Goal: Transaction & Acquisition: Purchase product/service

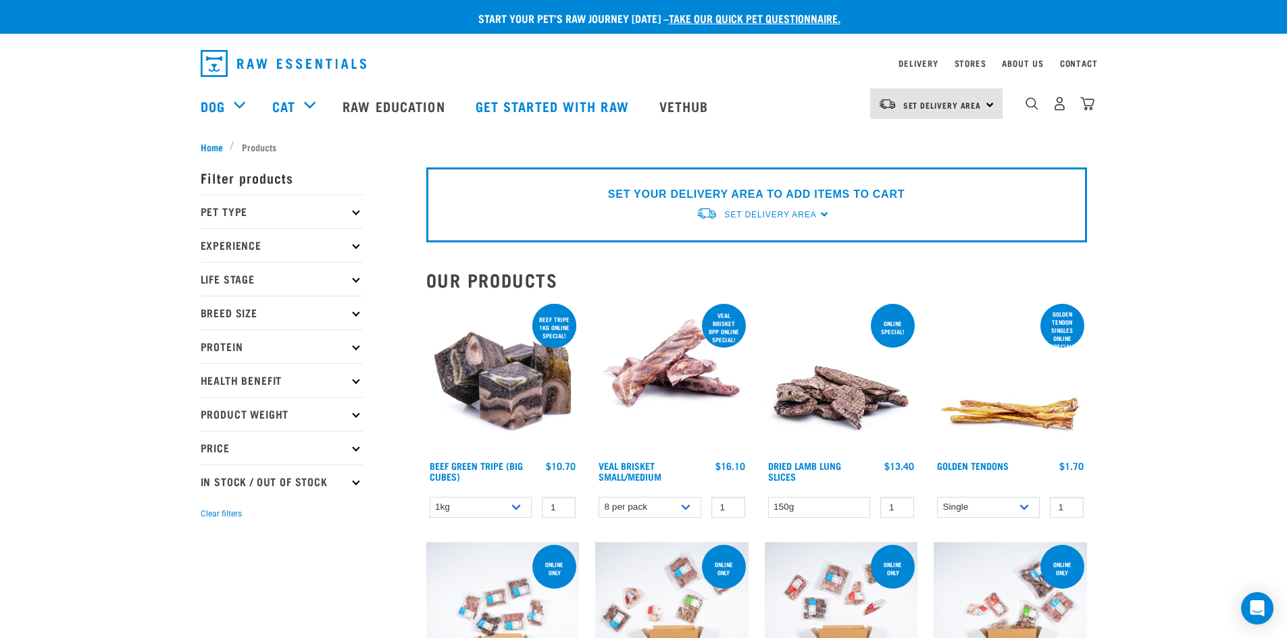
click at [315, 213] on p "Pet Type" at bounding box center [282, 212] width 162 height 34
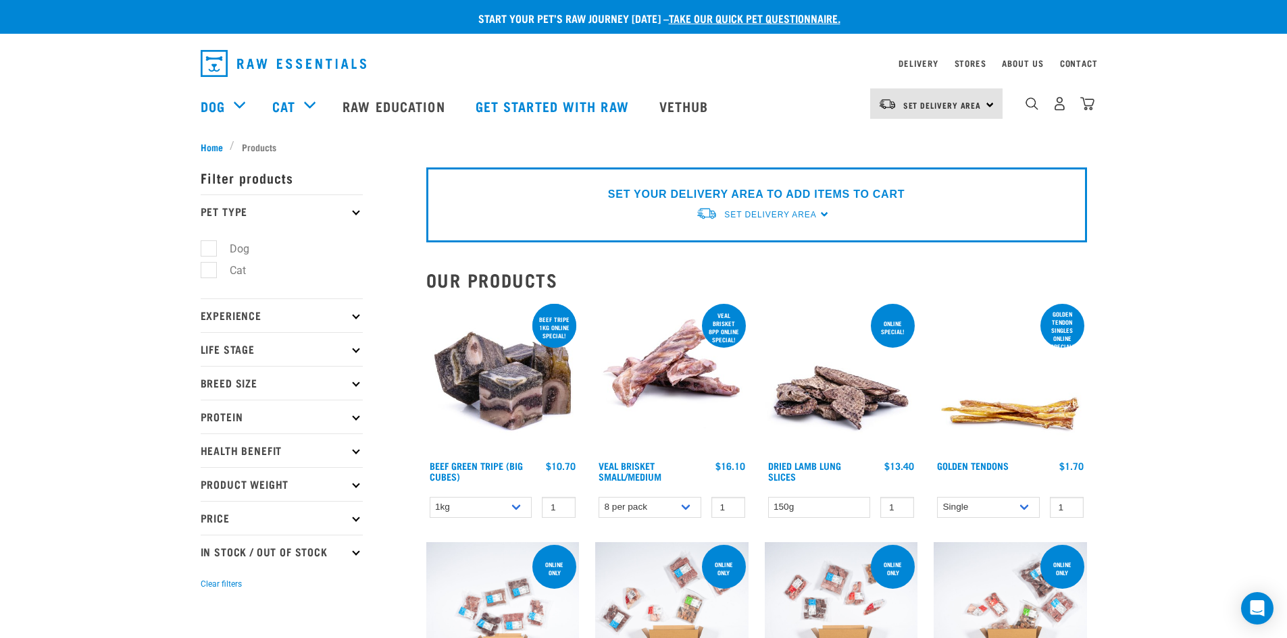
click at [208, 241] on label "Dog" at bounding box center [231, 248] width 47 height 17
click at [206, 242] on input "Dog" at bounding box center [205, 246] width 9 height 9
checkbox input "true"
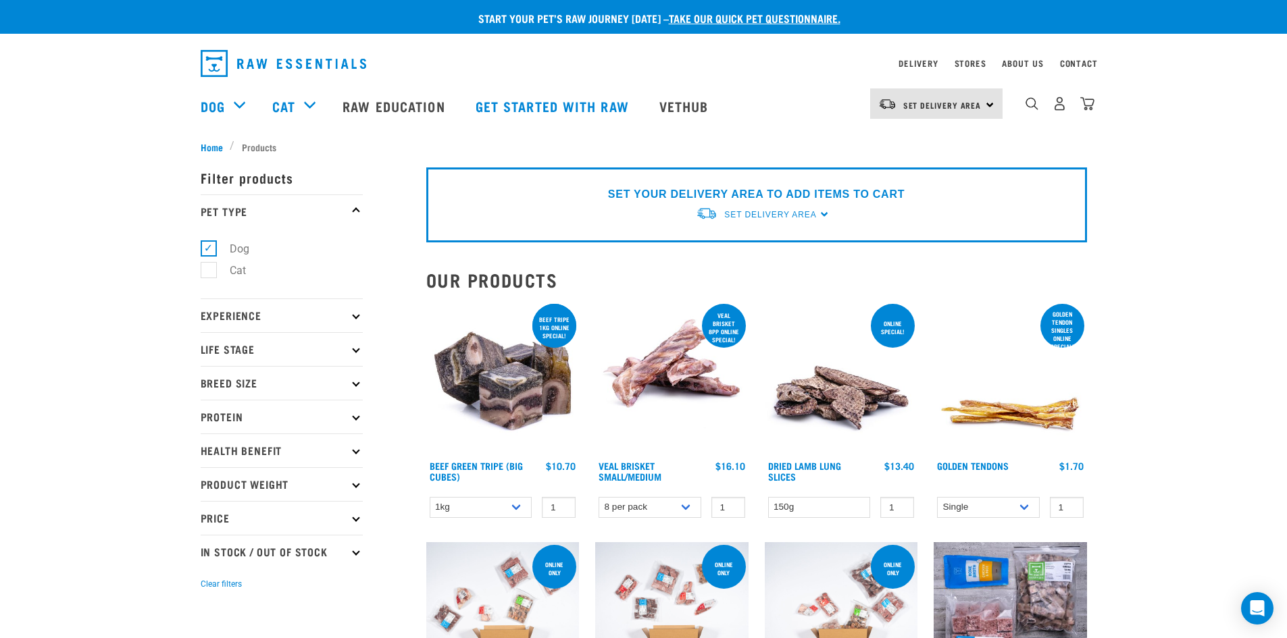
click at [350, 313] on p "Experience" at bounding box center [282, 316] width 162 height 34
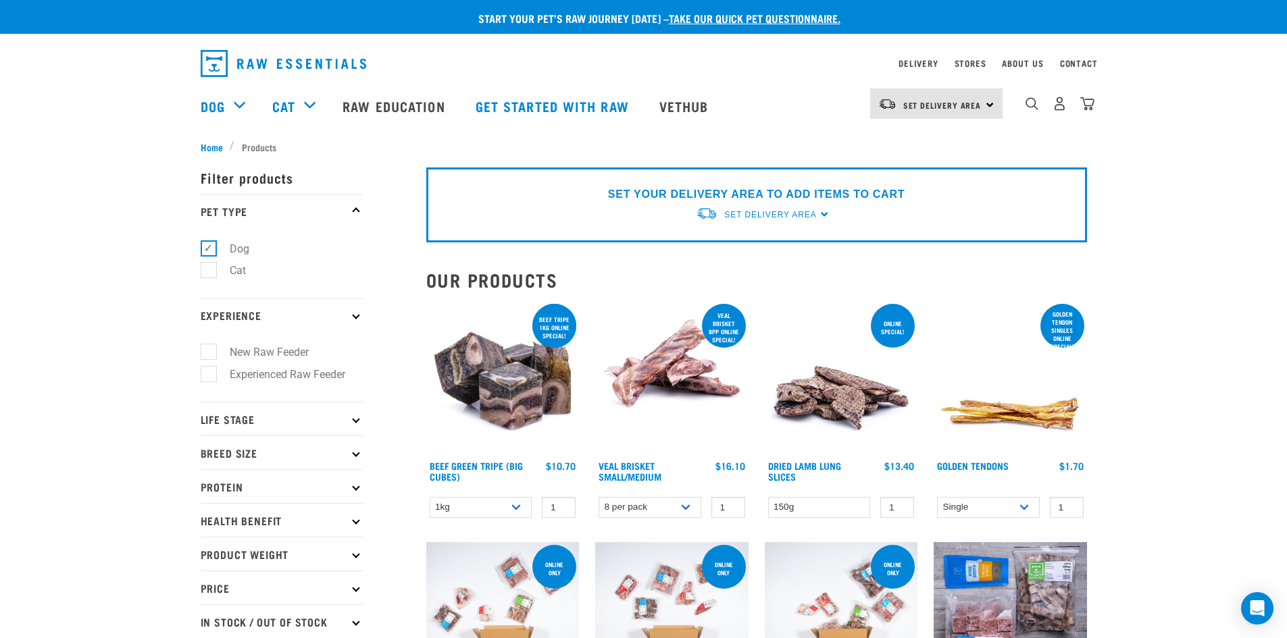
click at [350, 313] on p "Experience" at bounding box center [282, 316] width 162 height 34
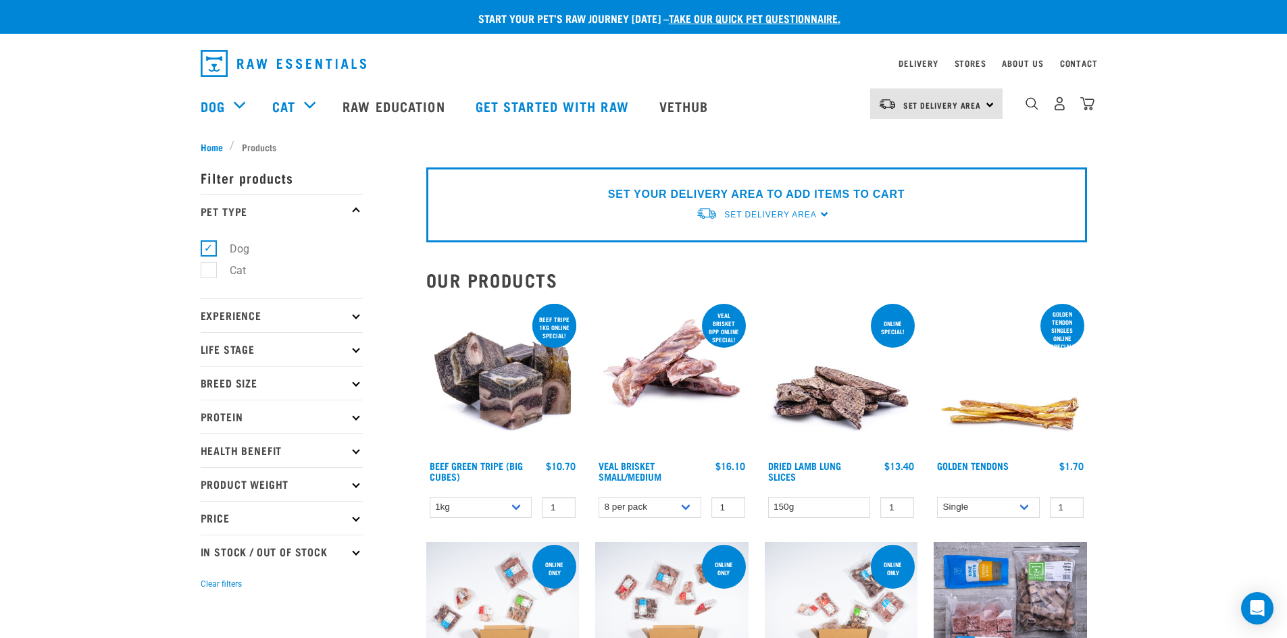
click at [350, 442] on p "Health Benefit" at bounding box center [282, 451] width 162 height 34
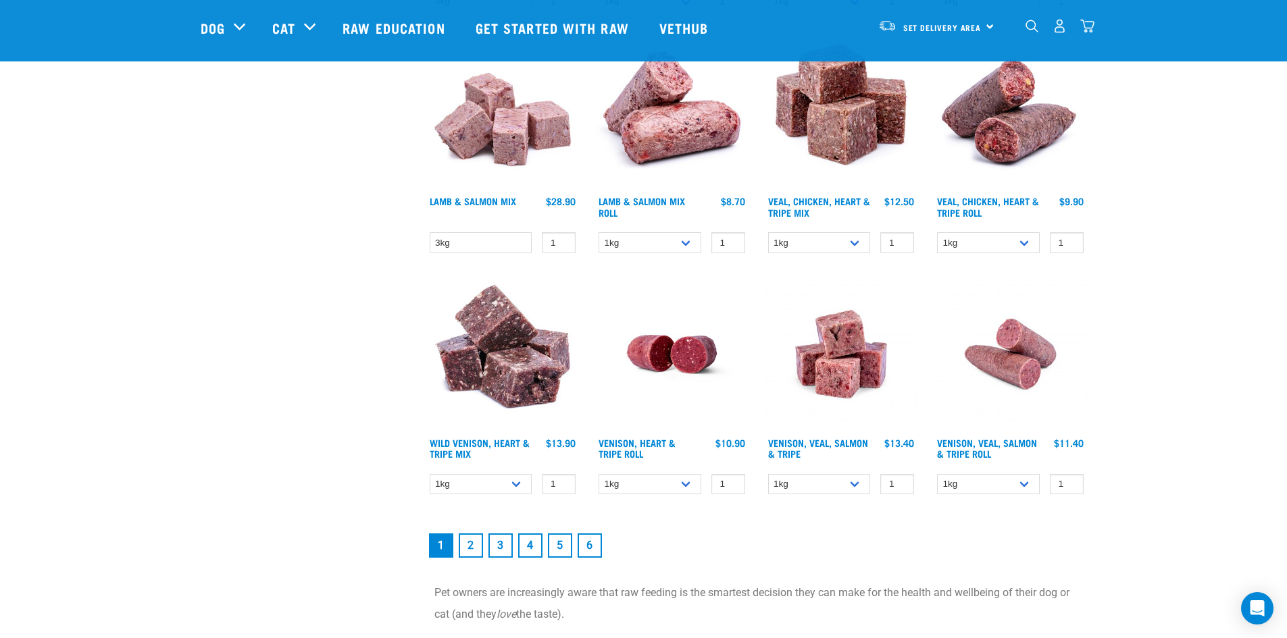
scroll to position [1698, 0]
click at [515, 484] on select "1kg 3kg" at bounding box center [481, 484] width 103 height 21
select select "763"
click at [430, 474] on select "1kg 3kg" at bounding box center [481, 484] width 103 height 21
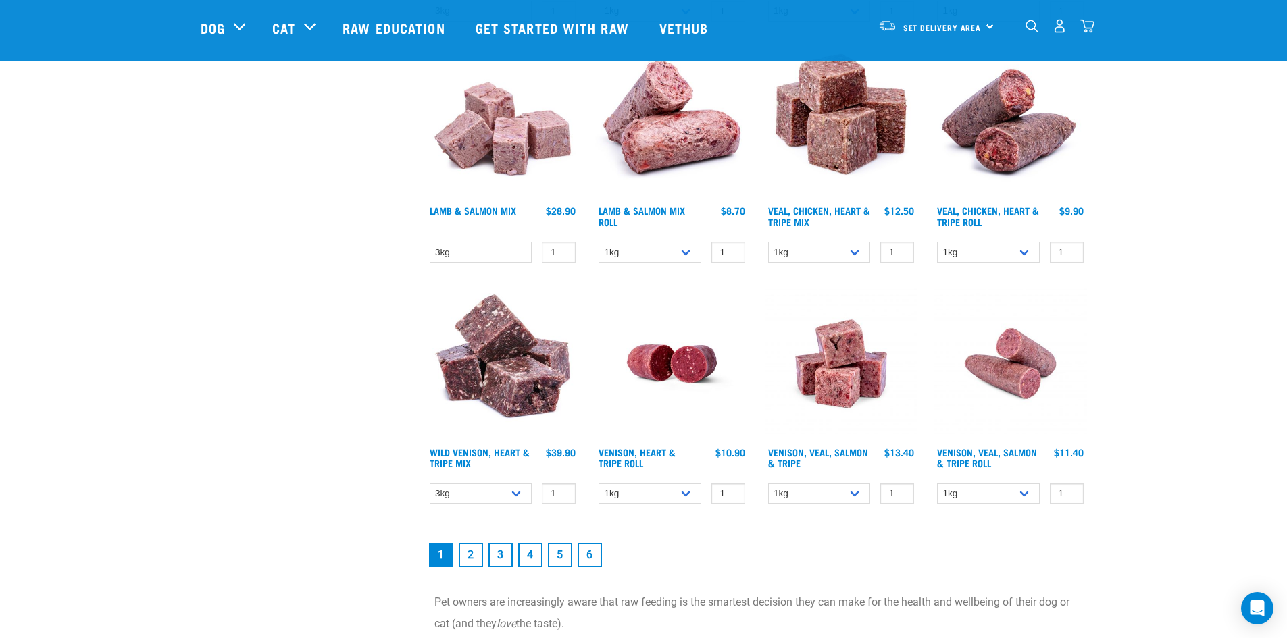
scroll to position [1689, 0]
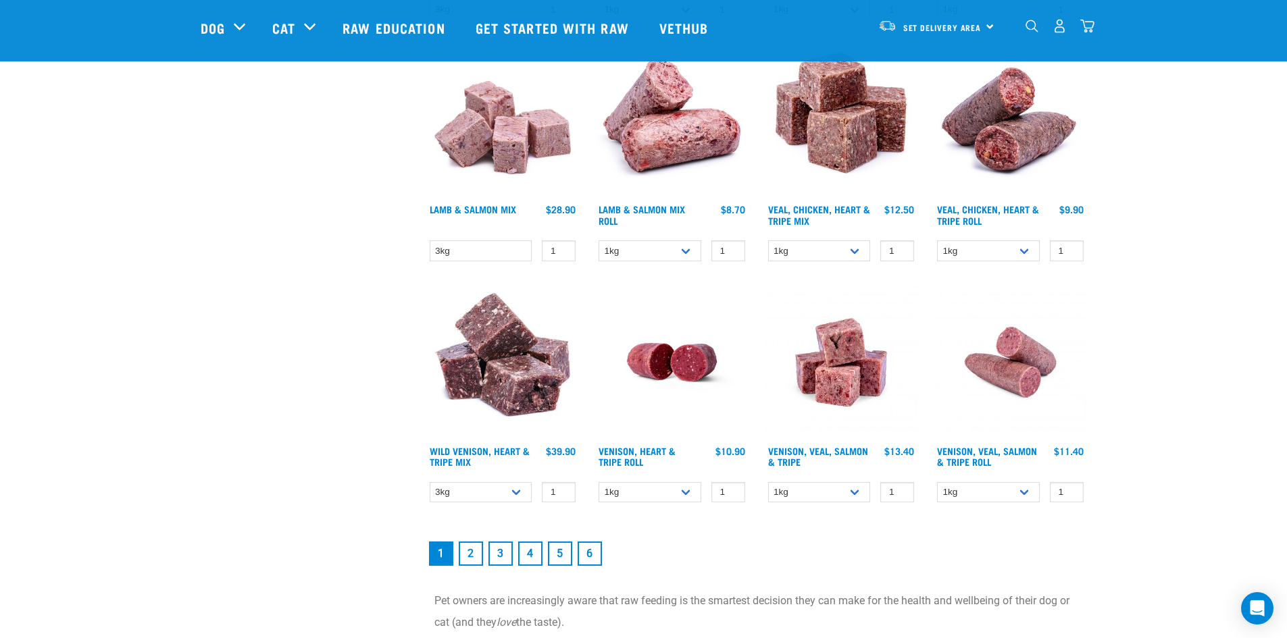
click at [478, 546] on link "2" at bounding box center [471, 554] width 24 height 24
click at [471, 555] on link "2" at bounding box center [471, 554] width 24 height 24
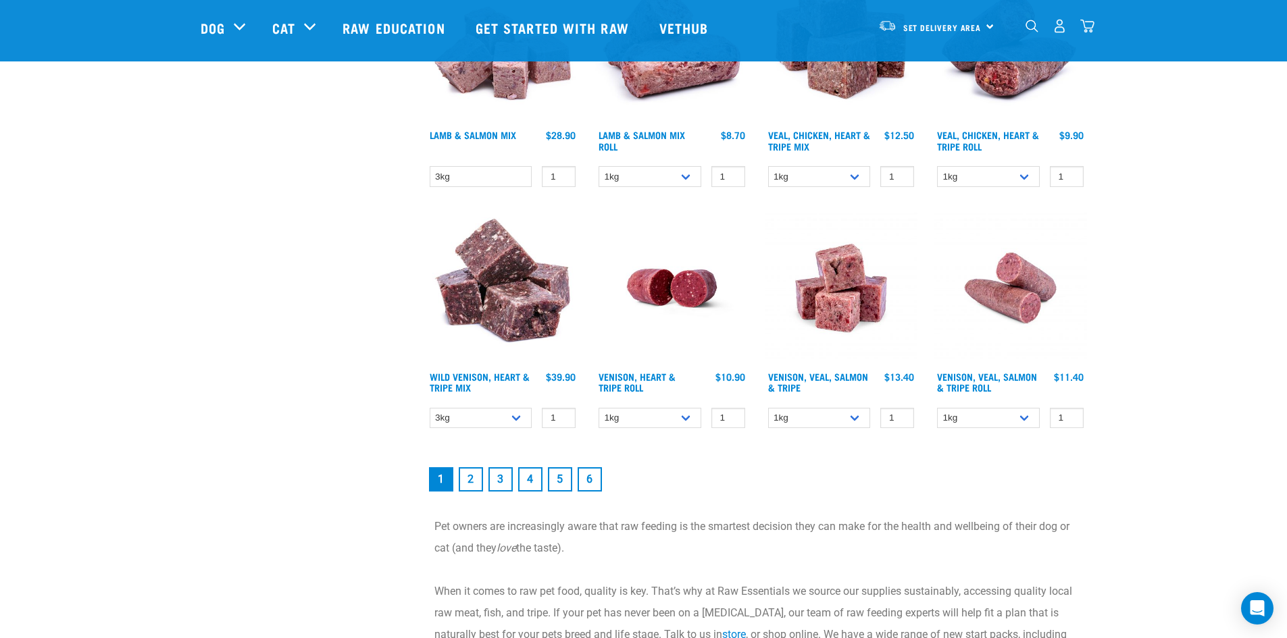
scroll to position [1794, 0]
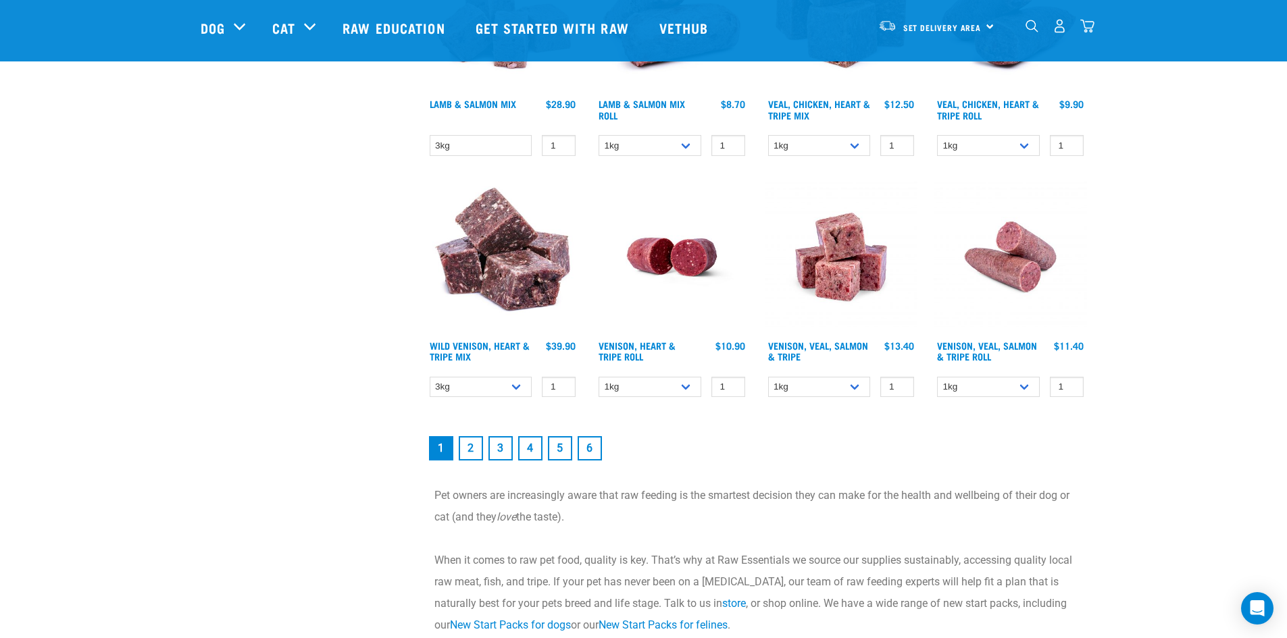
click at [477, 444] on link "2" at bounding box center [471, 448] width 24 height 24
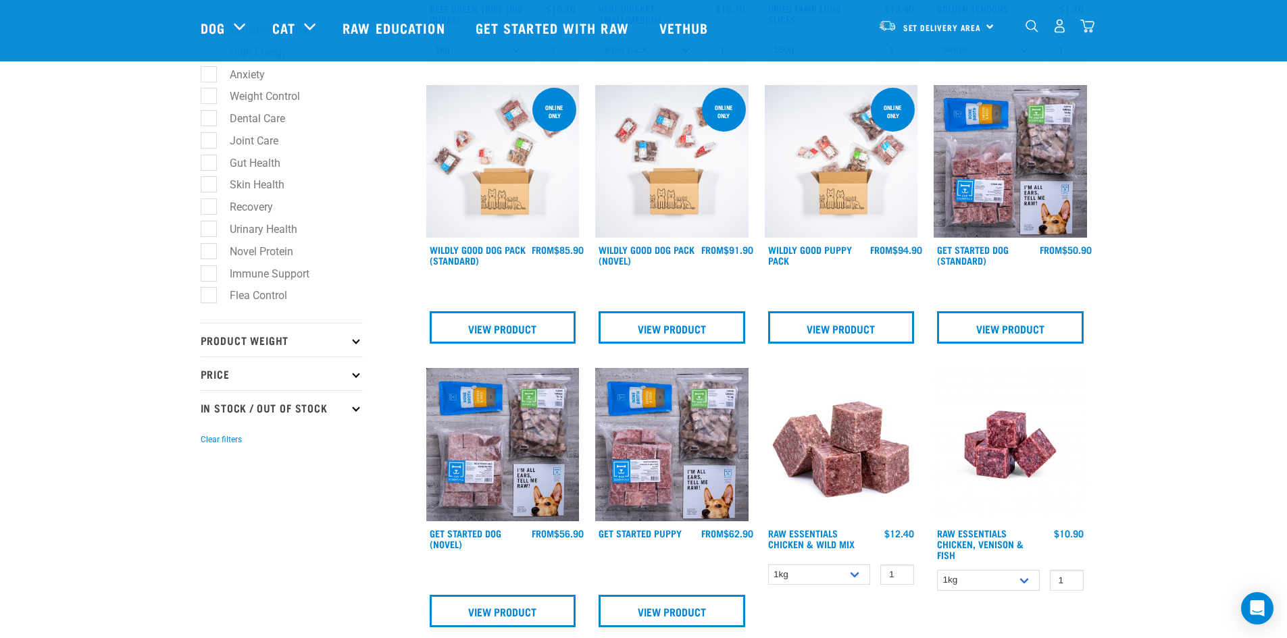
scroll to position [0, 0]
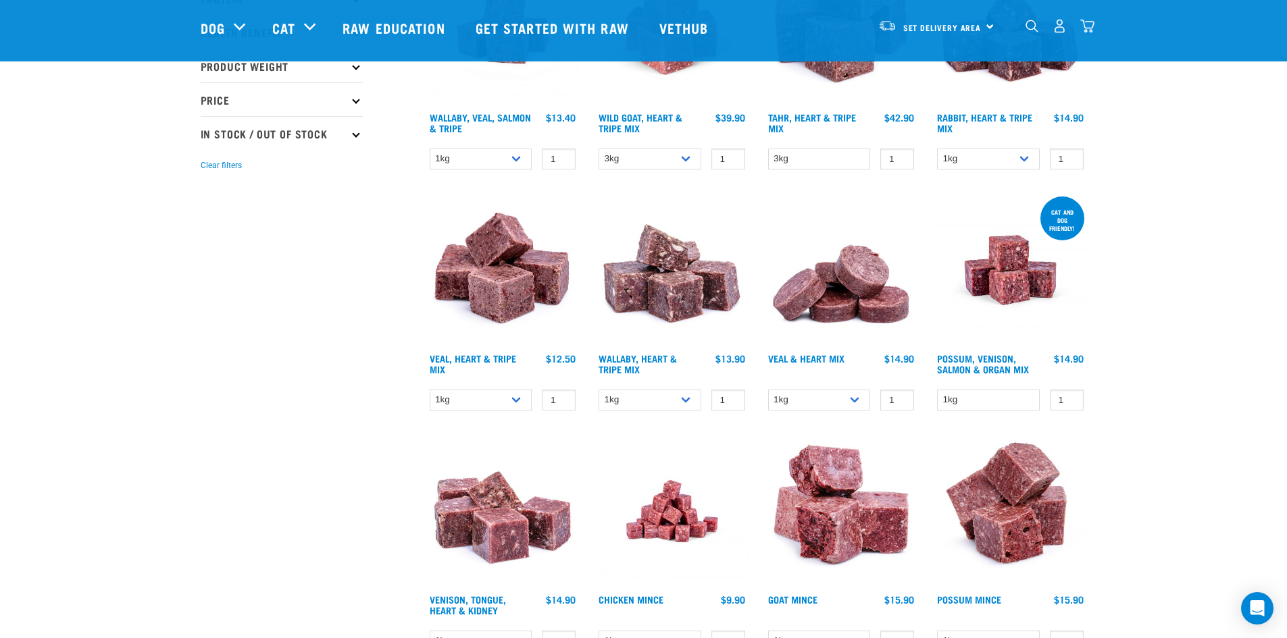
scroll to position [251, 0]
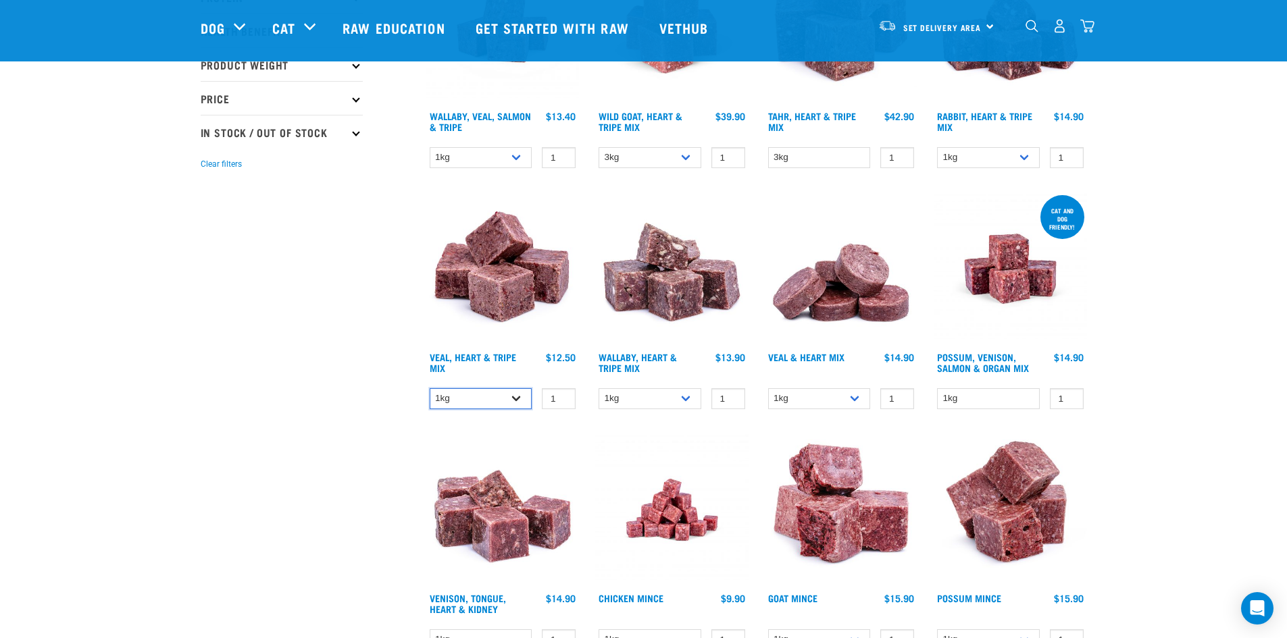
click at [515, 407] on select "1kg 3kg" at bounding box center [481, 398] width 103 height 21
click at [430, 388] on select "1kg 3kg" at bounding box center [481, 398] width 103 height 21
click at [514, 392] on select "1kg 3kg" at bounding box center [481, 398] width 103 height 21
select select "754"
click at [430, 388] on select "1kg 3kg" at bounding box center [481, 398] width 103 height 21
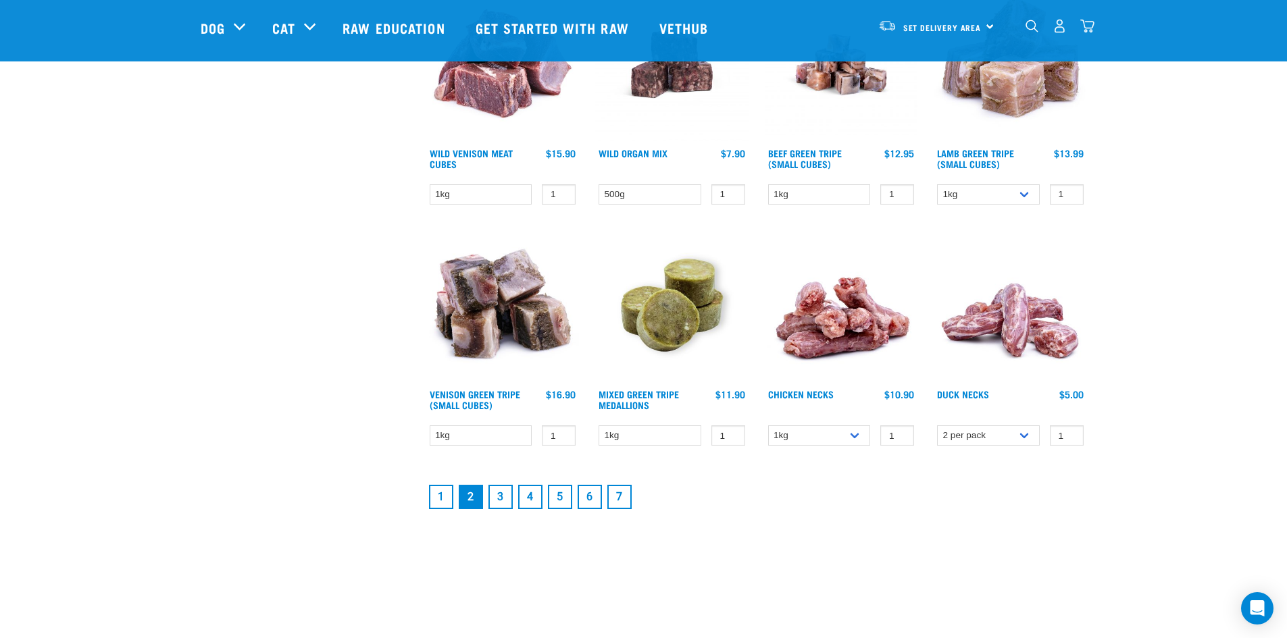
scroll to position [1662, 0]
click at [499, 493] on link "3" at bounding box center [500, 496] width 24 height 24
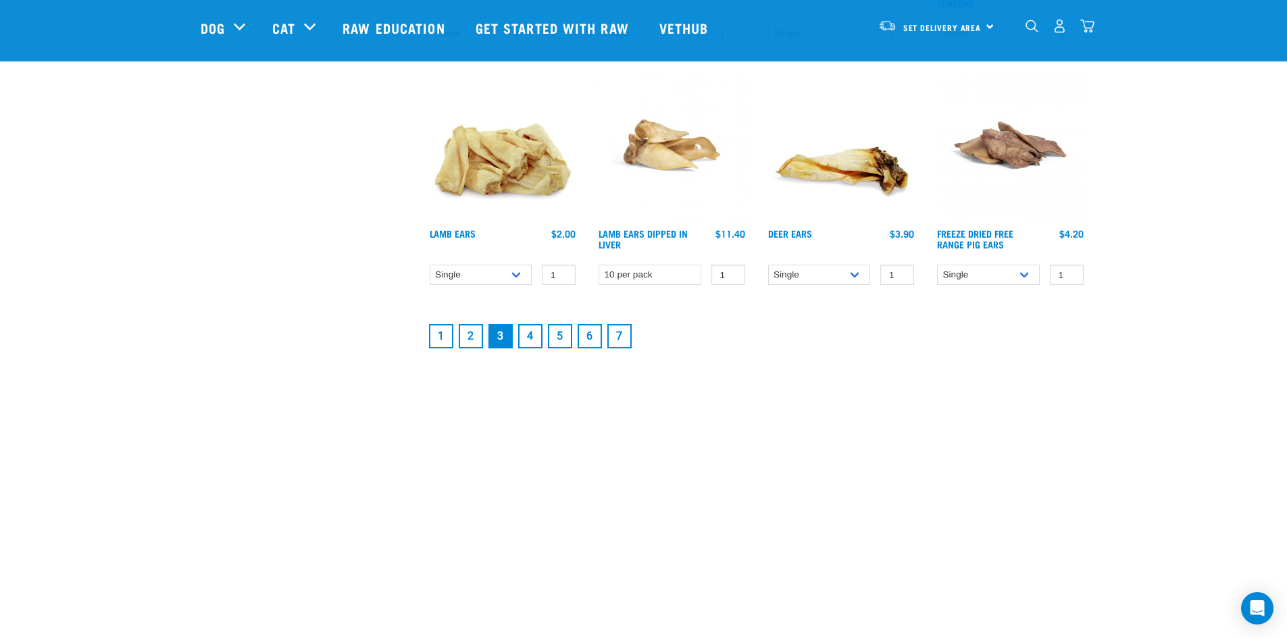
scroll to position [1823, 0]
click at [526, 328] on link "4" at bounding box center [530, 336] width 24 height 24
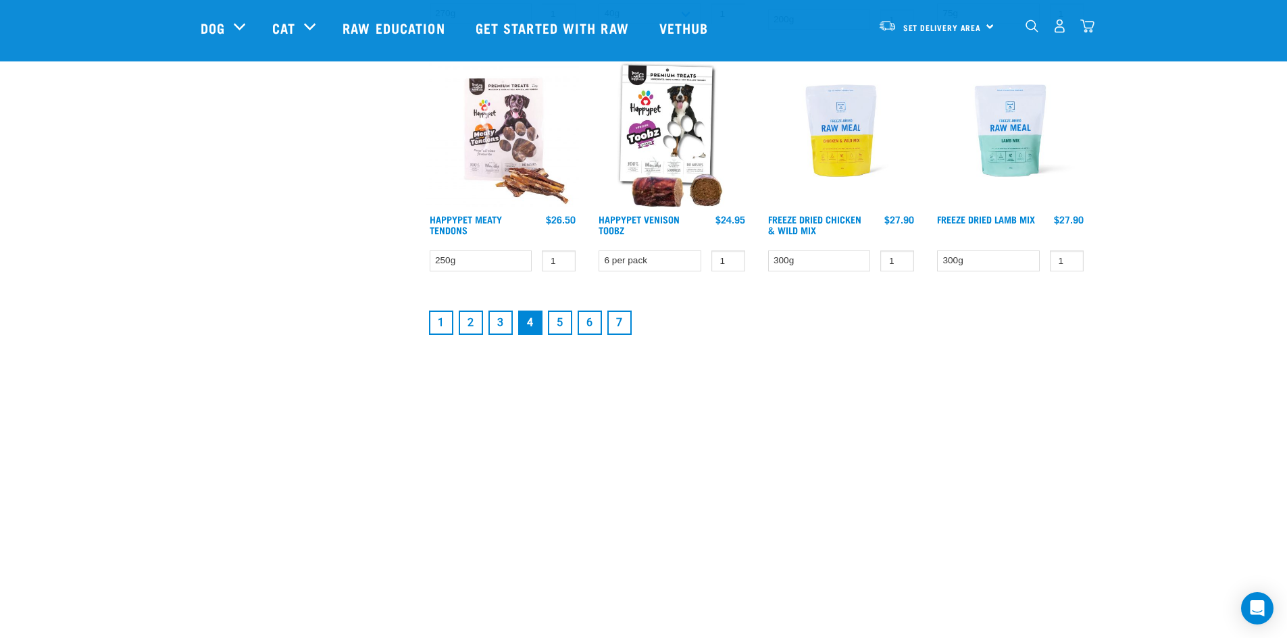
scroll to position [1867, 0]
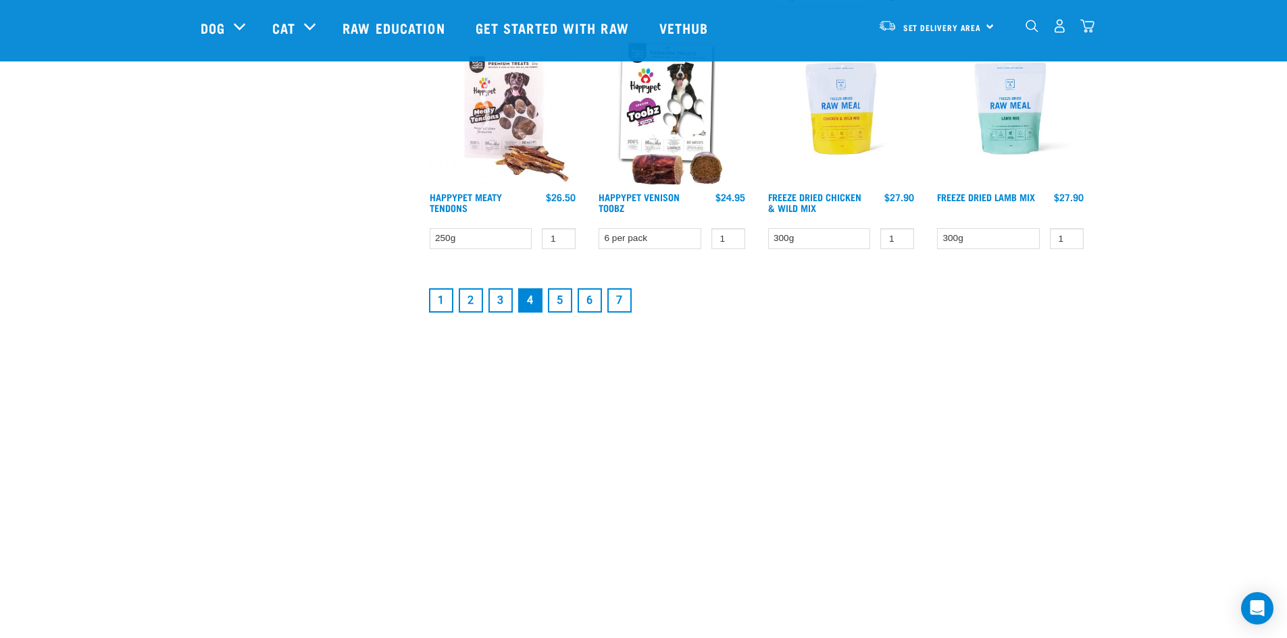
click at [558, 297] on link "5" at bounding box center [560, 300] width 24 height 24
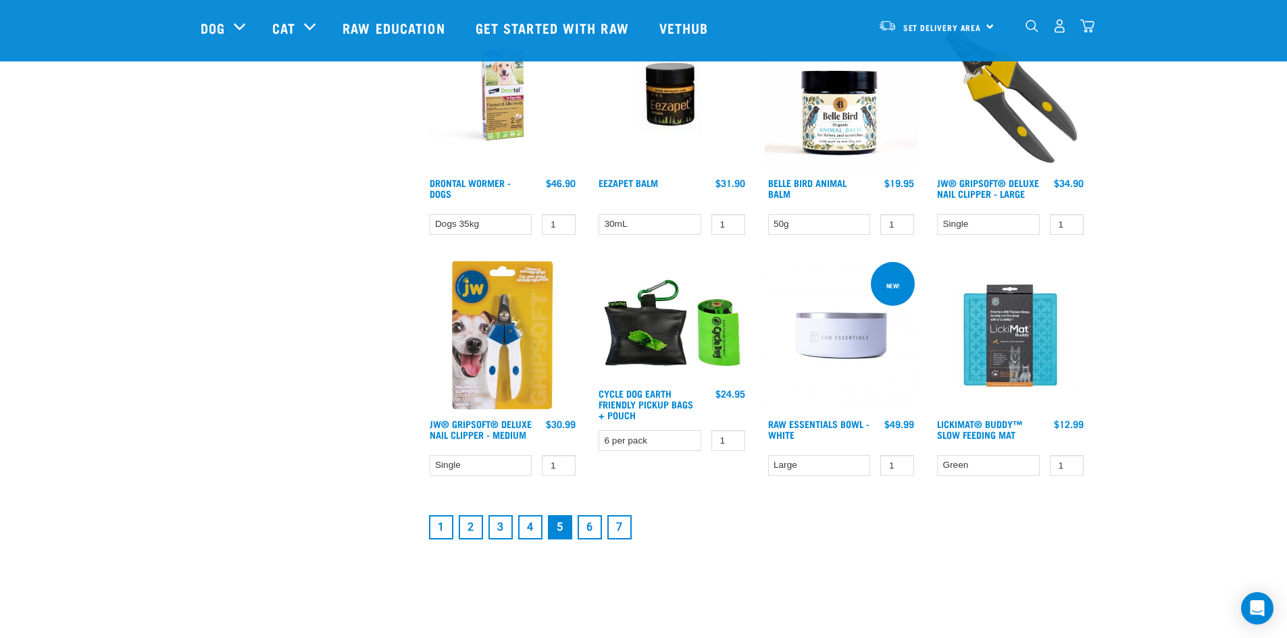
scroll to position [1656, 0]
